Goal: Information Seeking & Learning: Learn about a topic

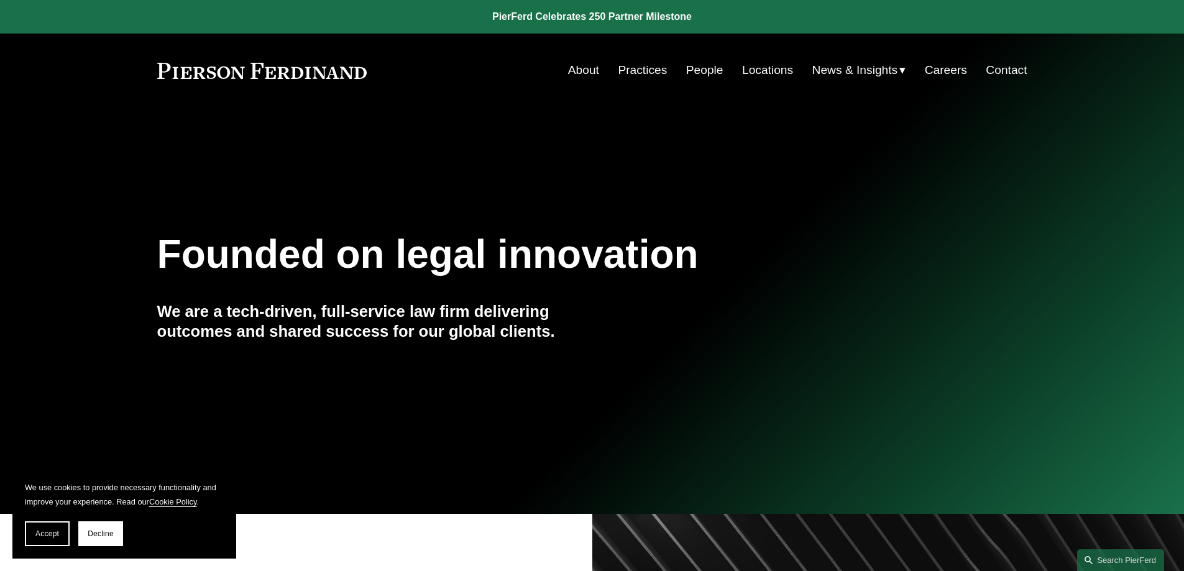
click at [697, 73] on link "People" at bounding box center [704, 70] width 37 height 24
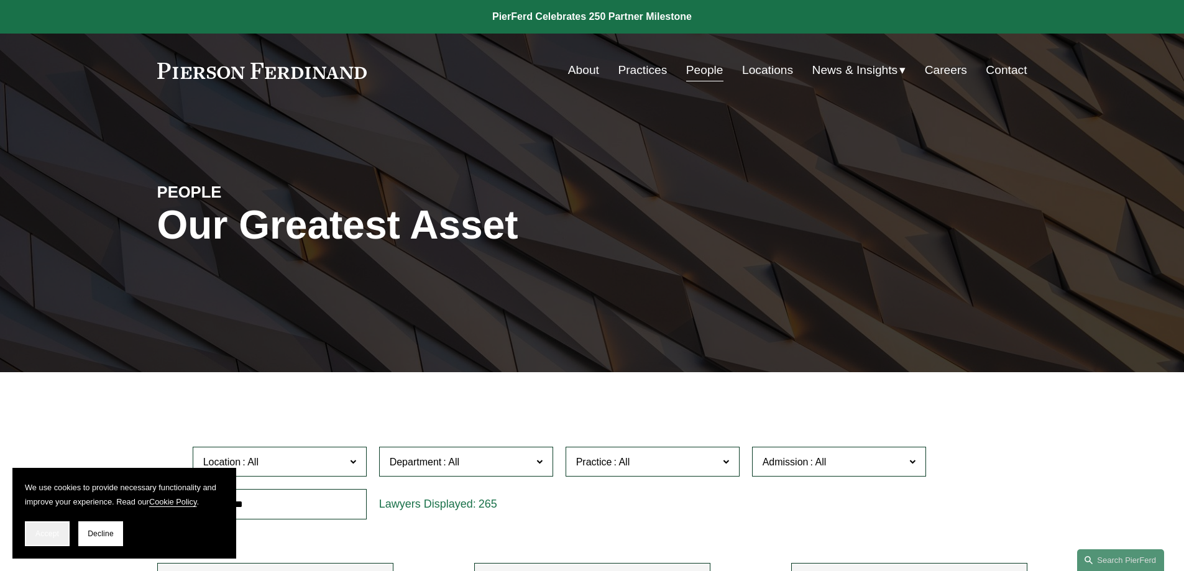
click at [52, 533] on span "Accept" at bounding box center [47, 533] width 24 height 9
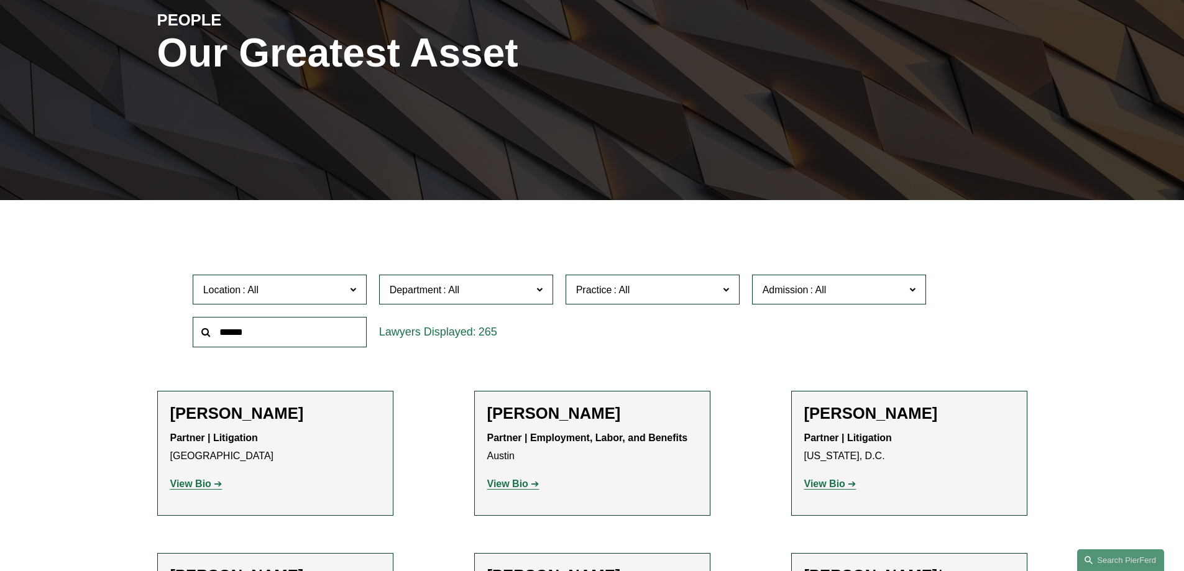
scroll to position [186, 0]
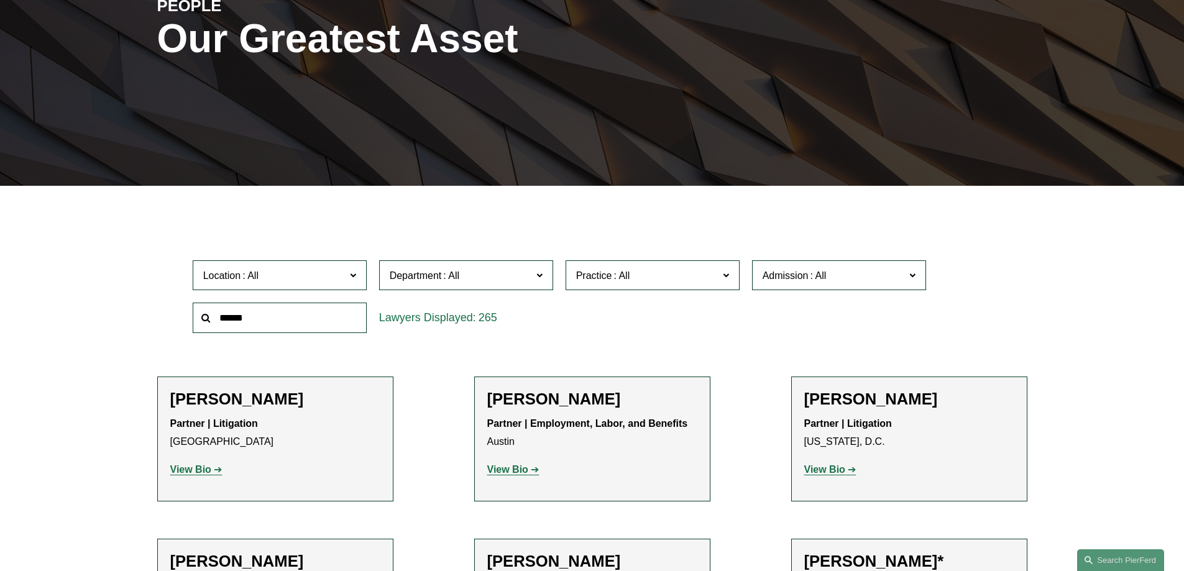
click at [528, 272] on span "Department" at bounding box center [461, 275] width 142 height 17
click at [0, 0] on link "Intellectual Property" at bounding box center [0, 0] width 0 height 0
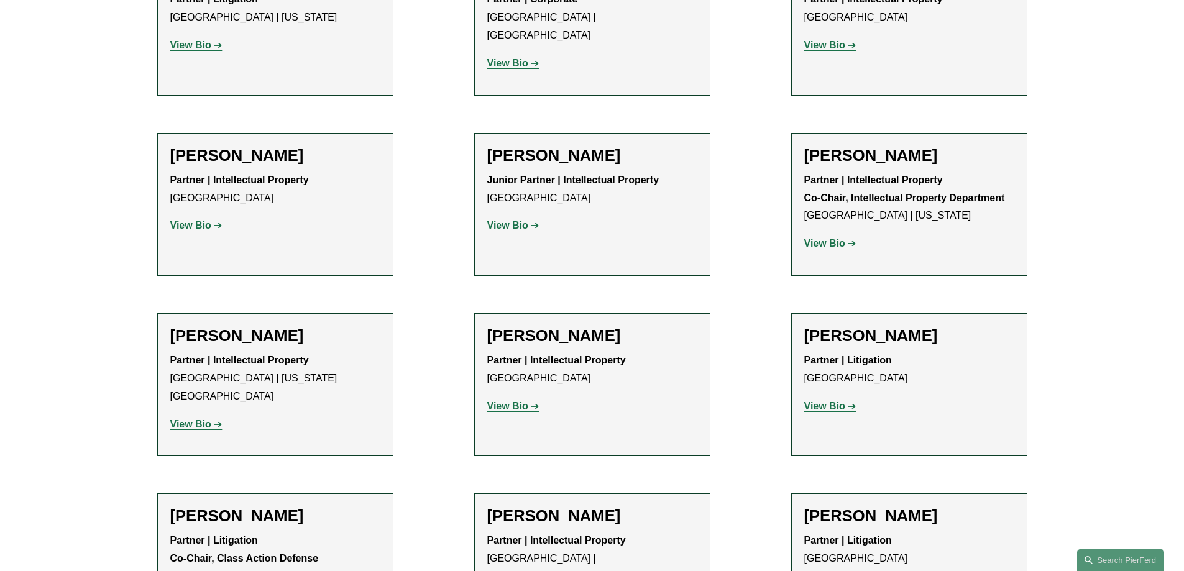
scroll to position [1056, 0]
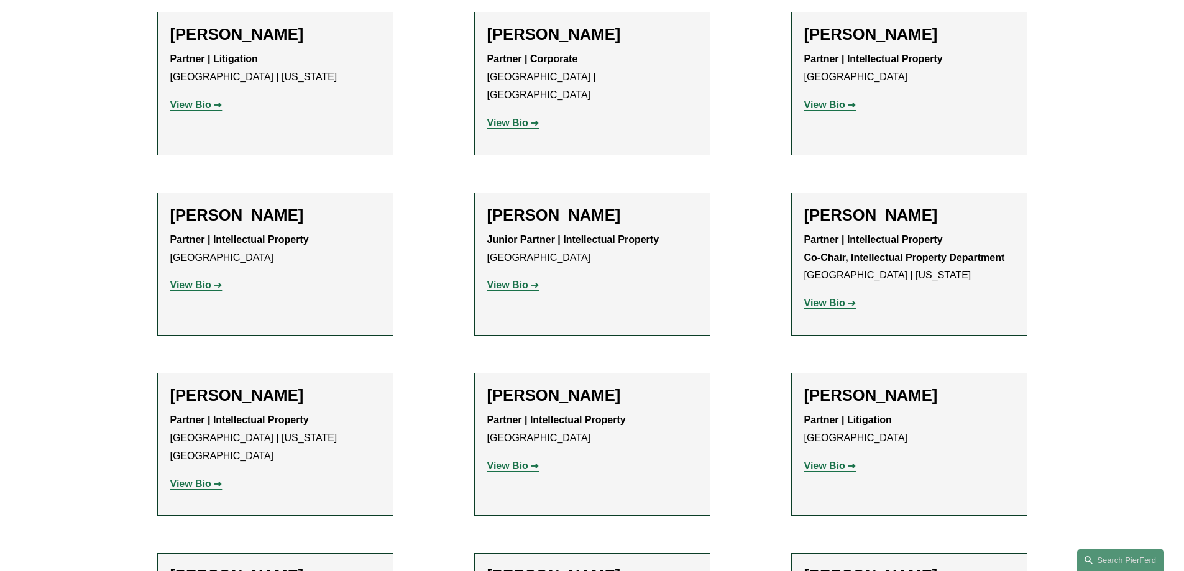
click at [831, 298] on strong "View Bio" at bounding box center [824, 303] width 41 height 11
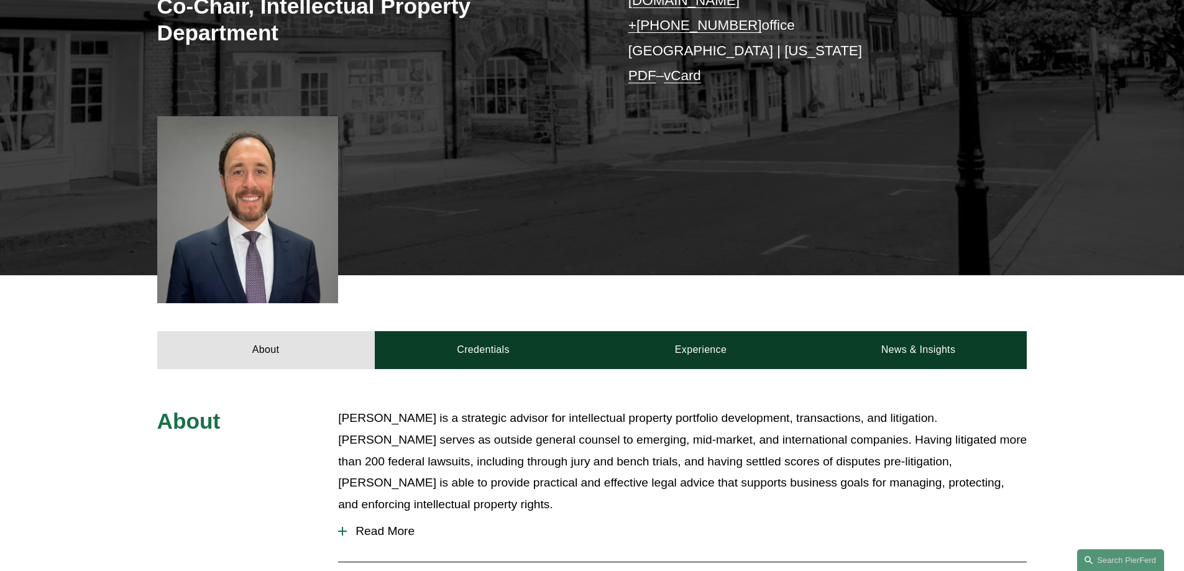
scroll to position [497, 0]
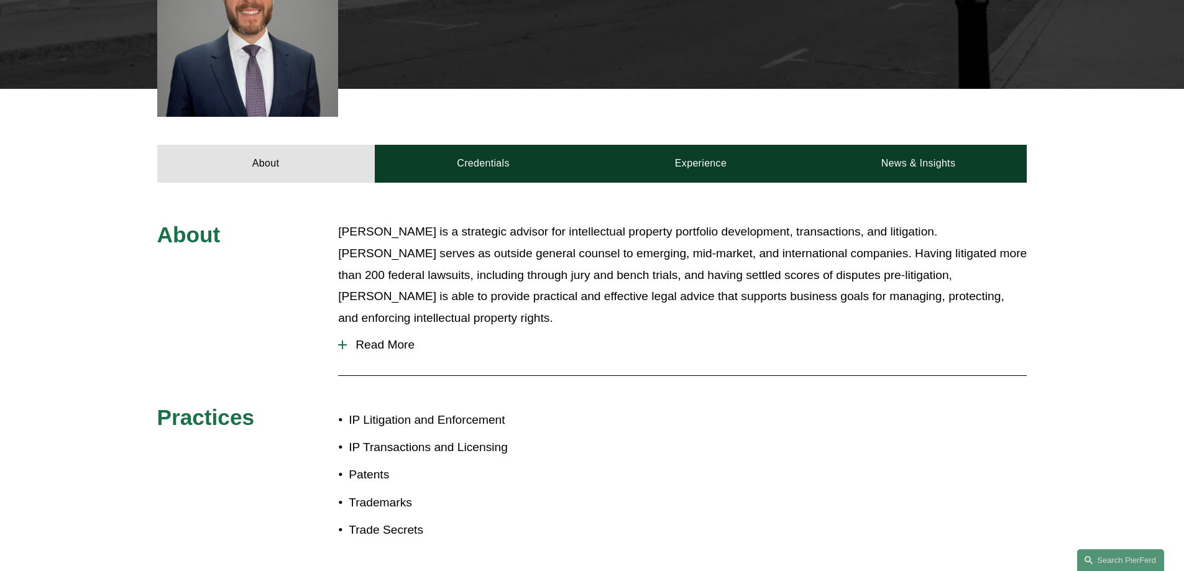
click at [370, 338] on span "Read More" at bounding box center [687, 345] width 680 height 14
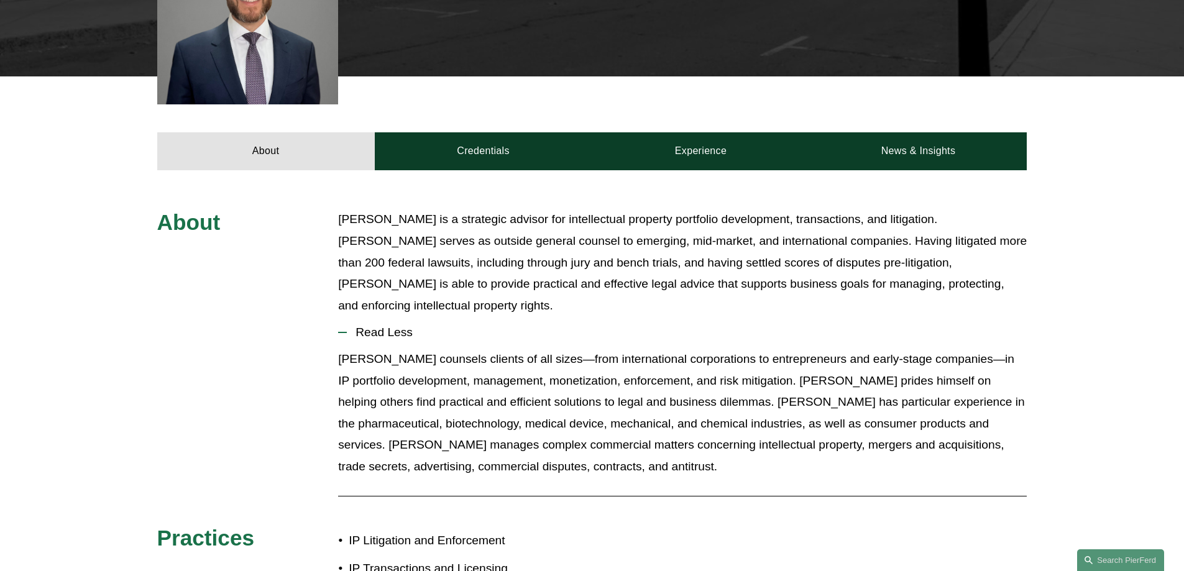
scroll to position [435, 0]
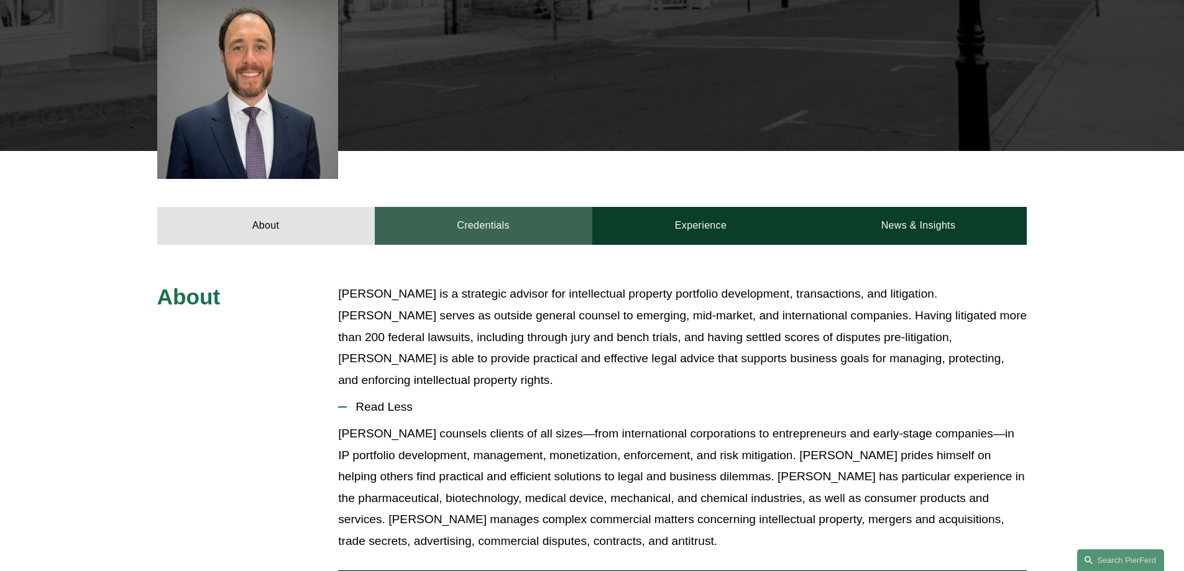
click at [488, 211] on link "Credentials" at bounding box center [483, 225] width 217 height 37
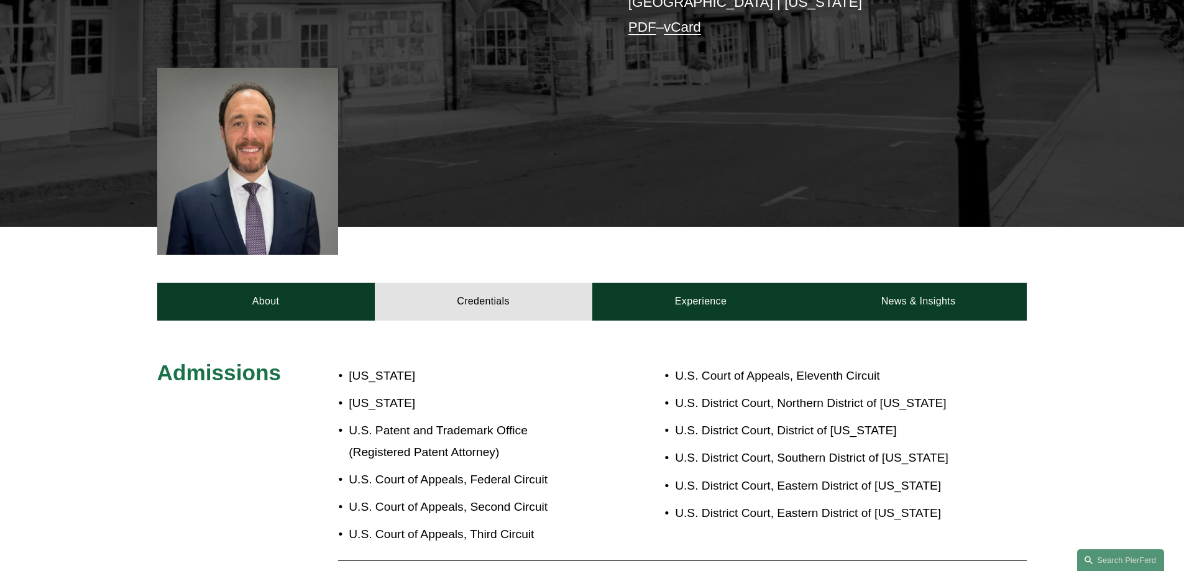
scroll to position [311, 0]
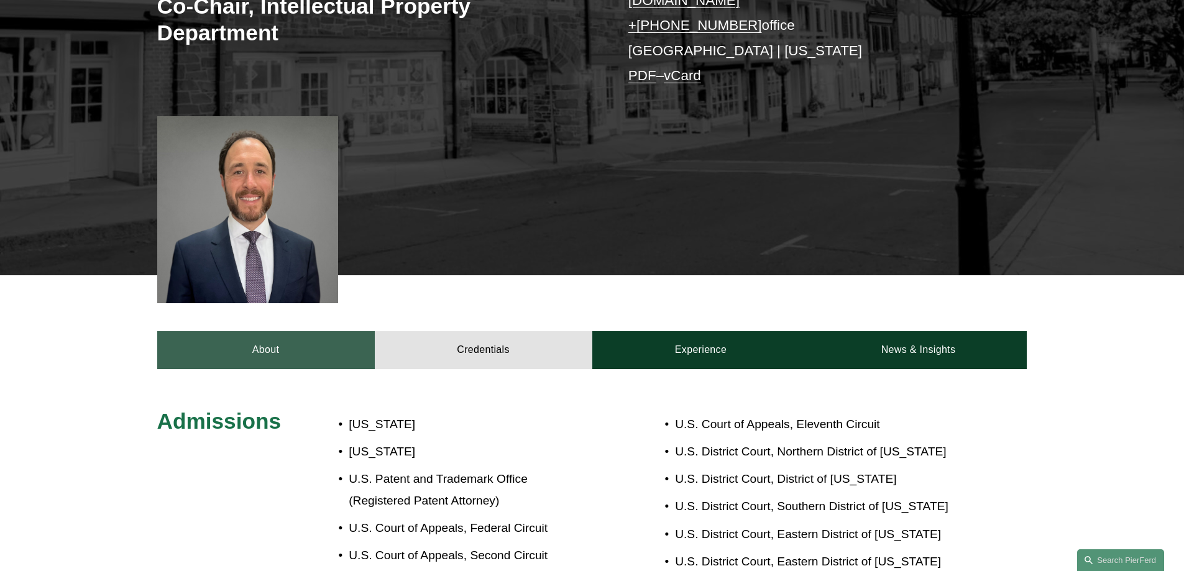
click at [265, 332] on link "About" at bounding box center [265, 349] width 217 height 37
